Goal: Task Accomplishment & Management: Use online tool/utility

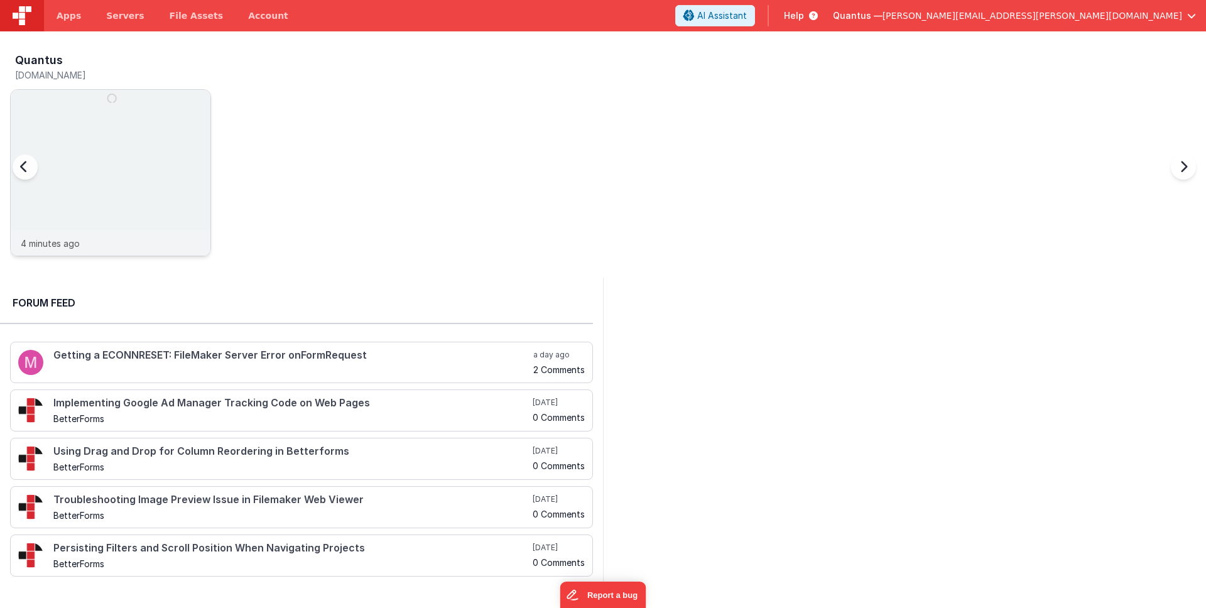
click at [142, 136] on img at bounding box center [111, 190] width 200 height 200
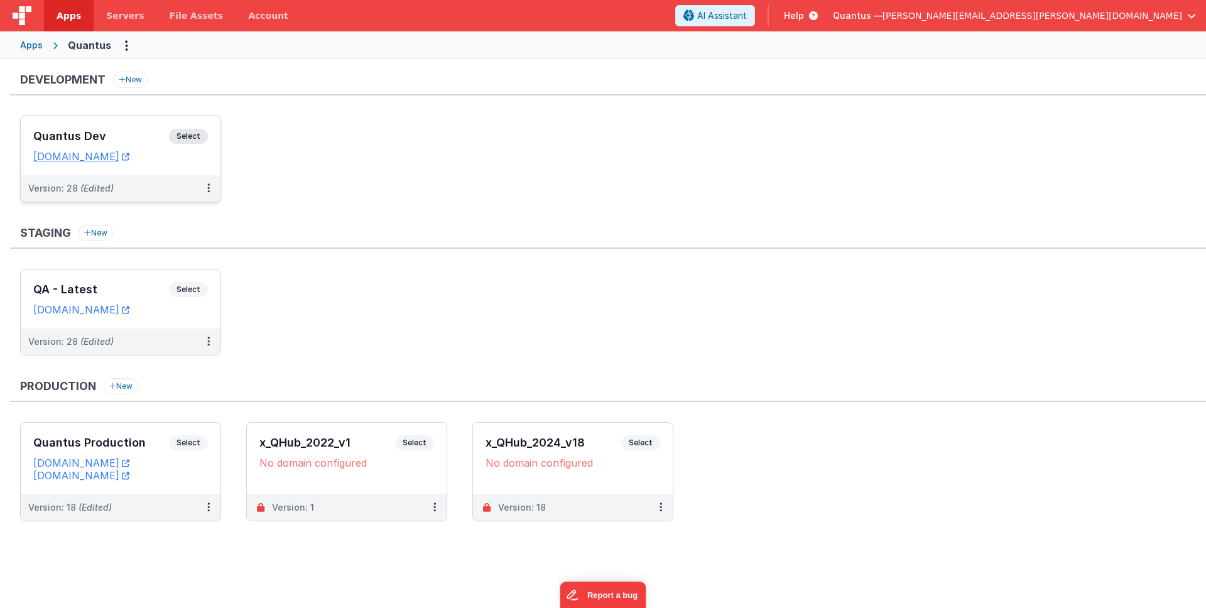
click at [116, 135] on h3 "Quantus Dev" at bounding box center [101, 136] width 136 height 13
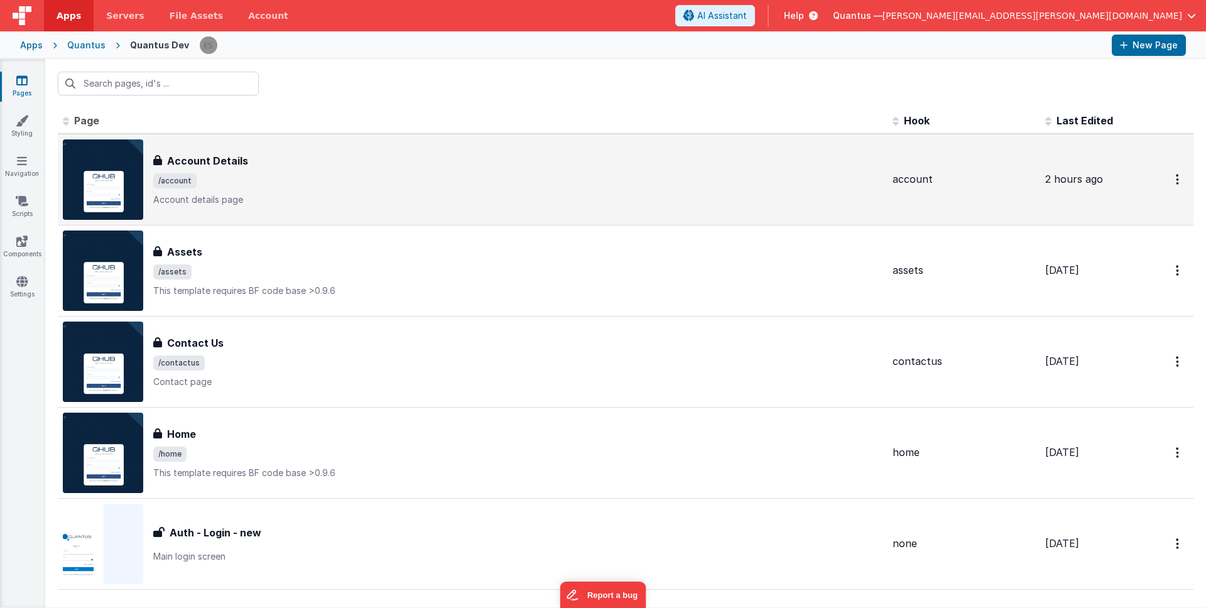
click at [256, 181] on span "/account" at bounding box center [517, 180] width 729 height 15
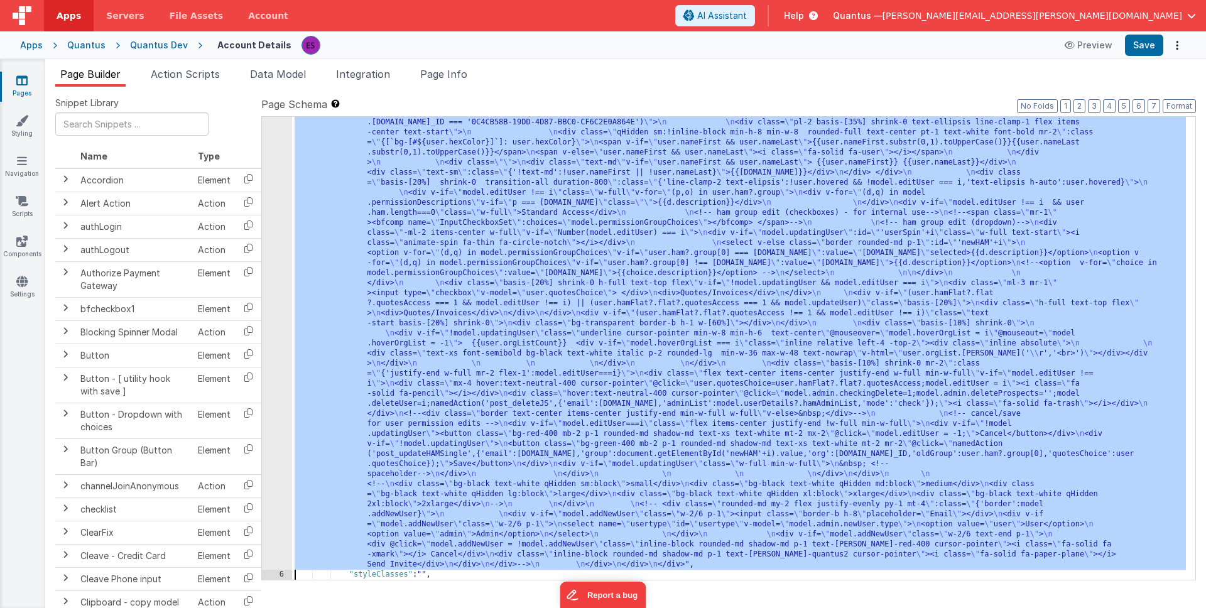
click at [281, 272] on div "5 6 7 8 9 10 11 12 13 14 15 16 17 18 19 20 21 22 23 24 25 26" at bounding box center [277, 454] width 30 height 1176
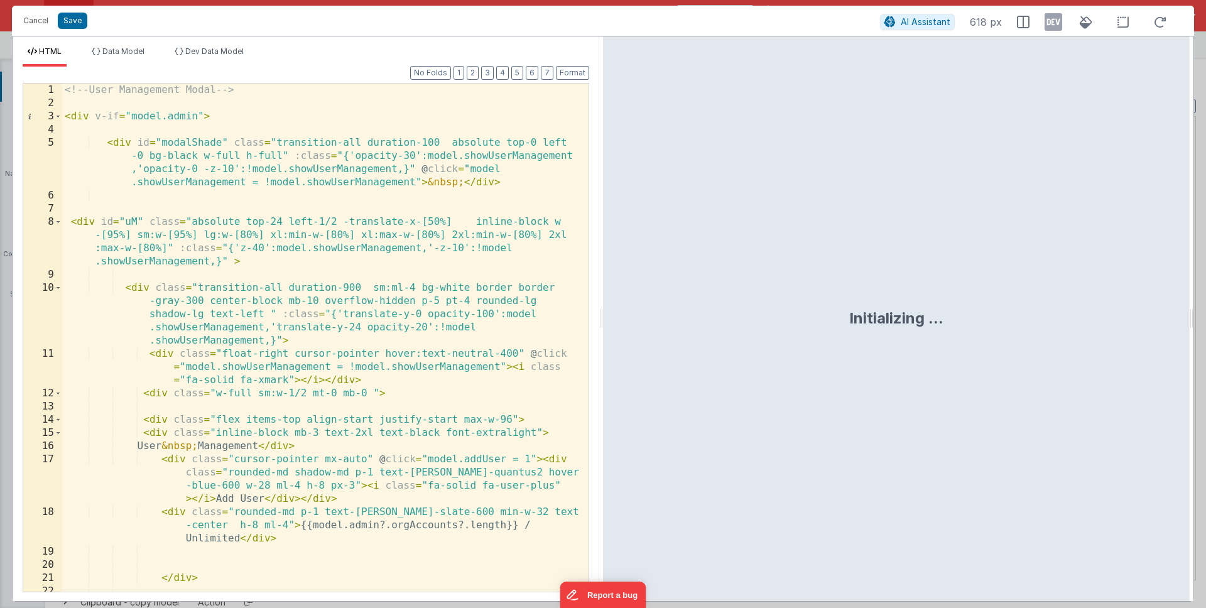
click at [330, 264] on div "<!-- User Management Modal --> < div v-if = "model.admin" > < div id = "modalSh…" at bounding box center [320, 351] width 517 height 534
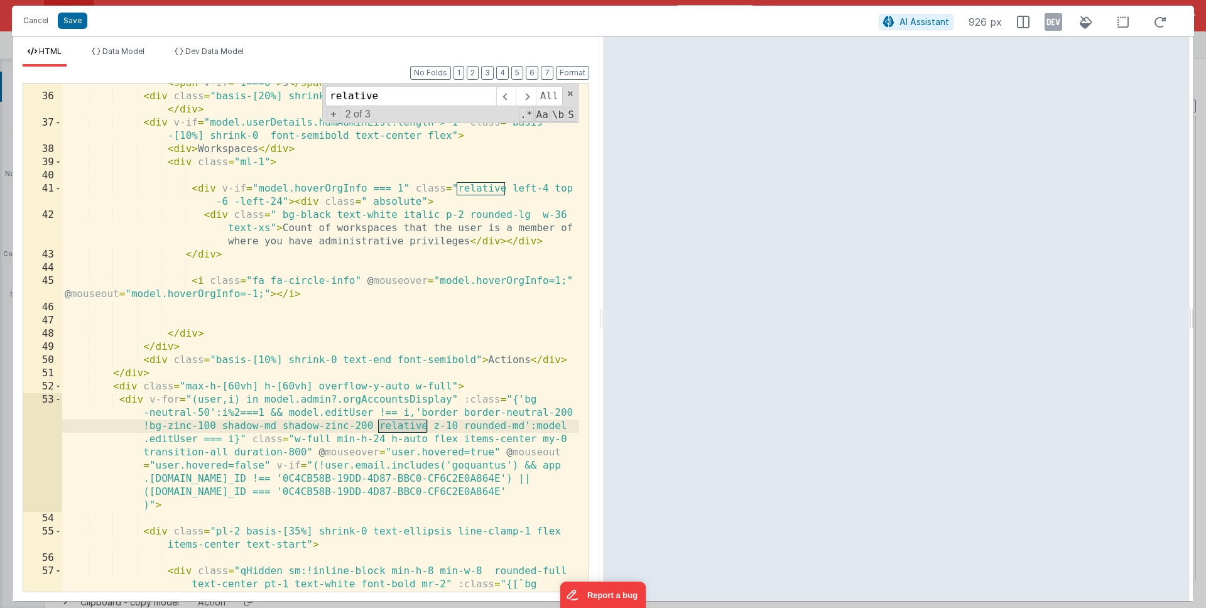
scroll to position [2080, 0]
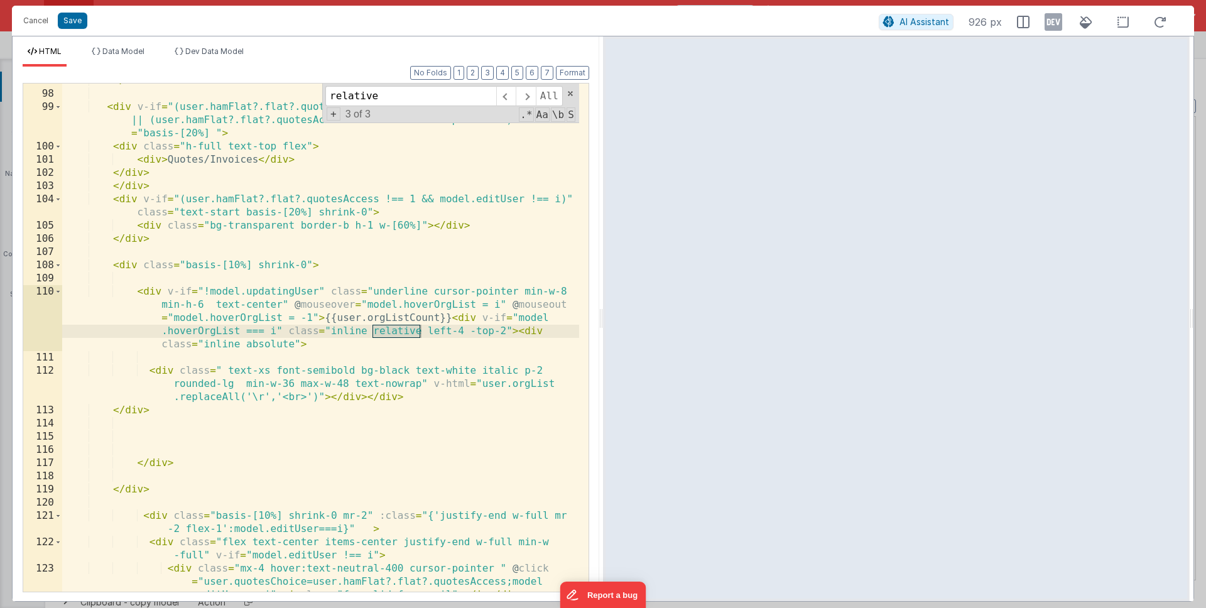
type input "relative"
click at [520, 331] on div "</ div > < div v-if = "(user.hamFlat?.flat?.quotesAccess === 1 && model.editUse…" at bounding box center [320, 354] width 517 height 561
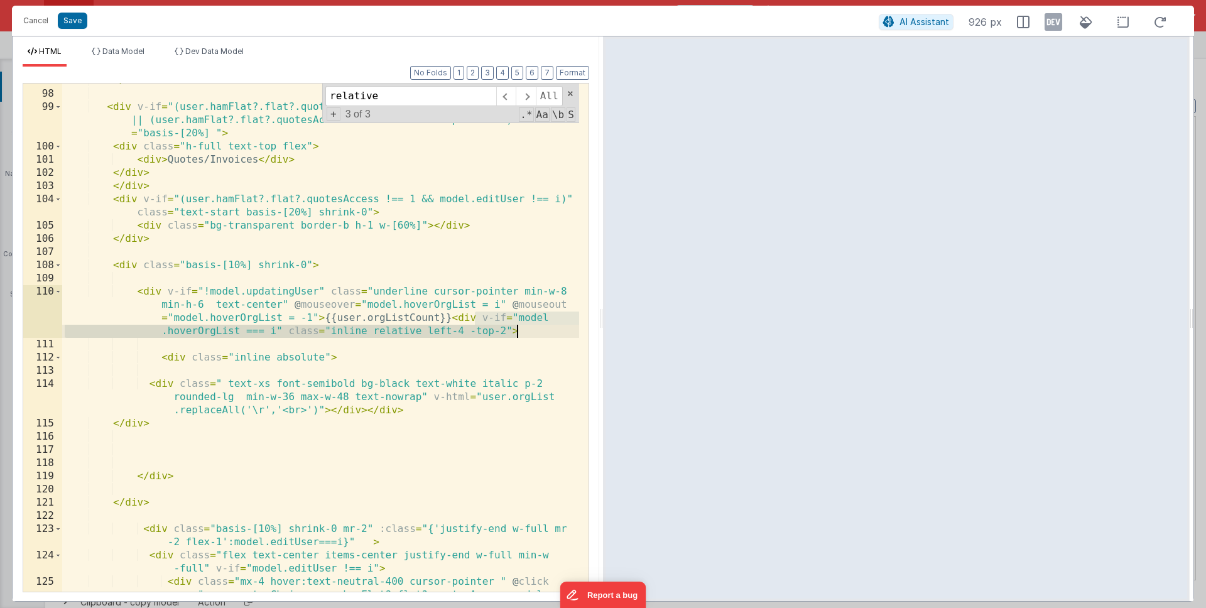
drag, startPoint x: 475, startPoint y: 320, endPoint x: 522, endPoint y: 325, distance: 47.4
click at [525, 327] on div "</ div > < div v-if = "(user.hamFlat?.flat?.quotesAccess === 1 && model.editUse…" at bounding box center [320, 354] width 517 height 561
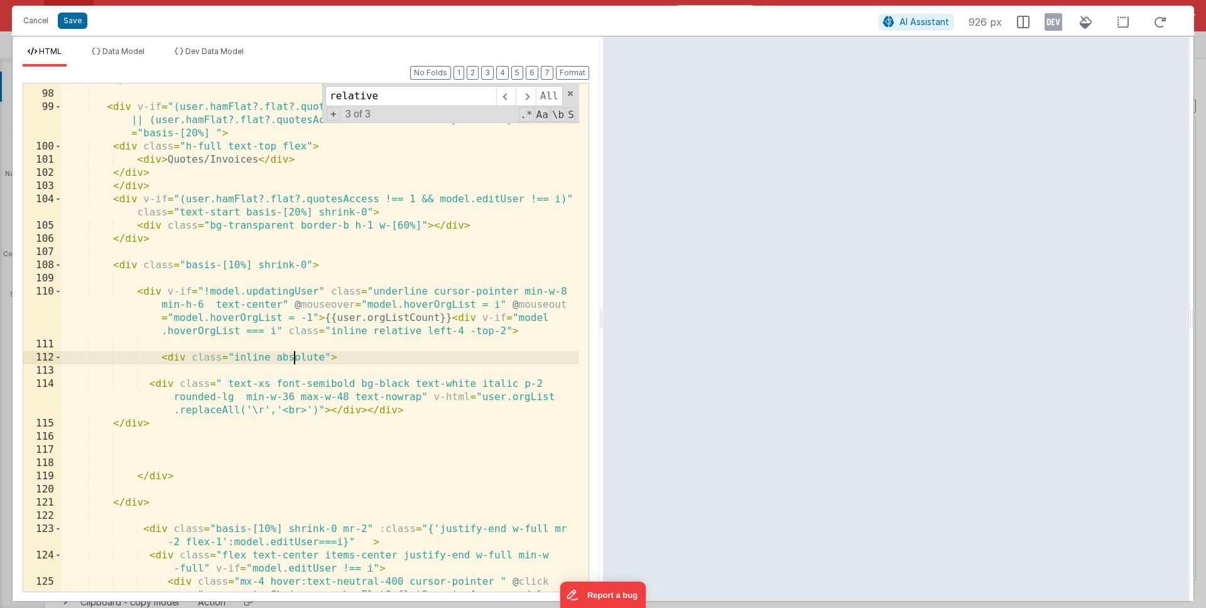
drag, startPoint x: 293, startPoint y: 357, endPoint x: 249, endPoint y: 360, distance: 44.1
click at [293, 357] on div "</ div > < div v-if = "(user.hamFlat?.flat?.quotesAccess === 1 && model.editUse…" at bounding box center [320, 354] width 517 height 561
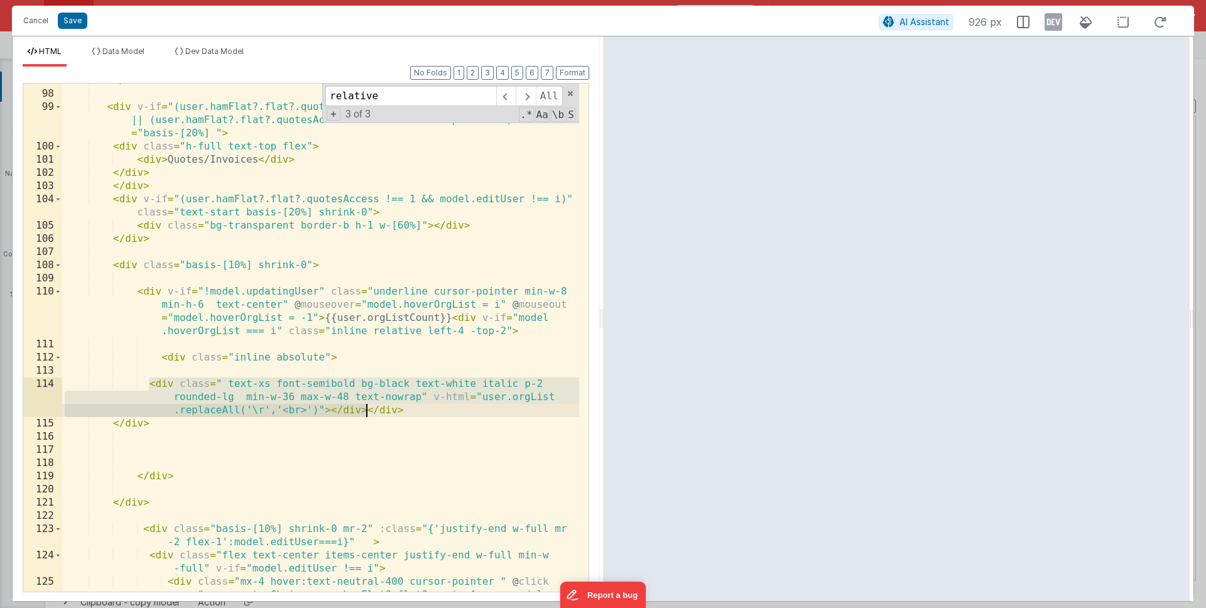
drag, startPoint x: 149, startPoint y: 383, endPoint x: 365, endPoint y: 405, distance: 217.1
click at [365, 405] on div "</ div > < div v-if = "(user.hamFlat?.flat?.quotesAccess === 1 && model.editUse…" at bounding box center [320, 354] width 517 height 561
